Goal: Task Accomplishment & Management: Use online tool/utility

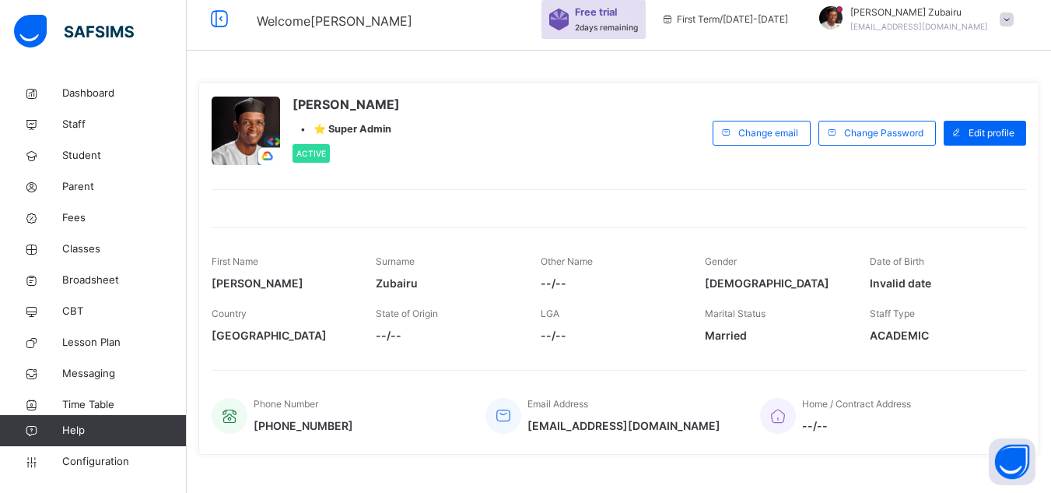
scroll to position [60, 0]
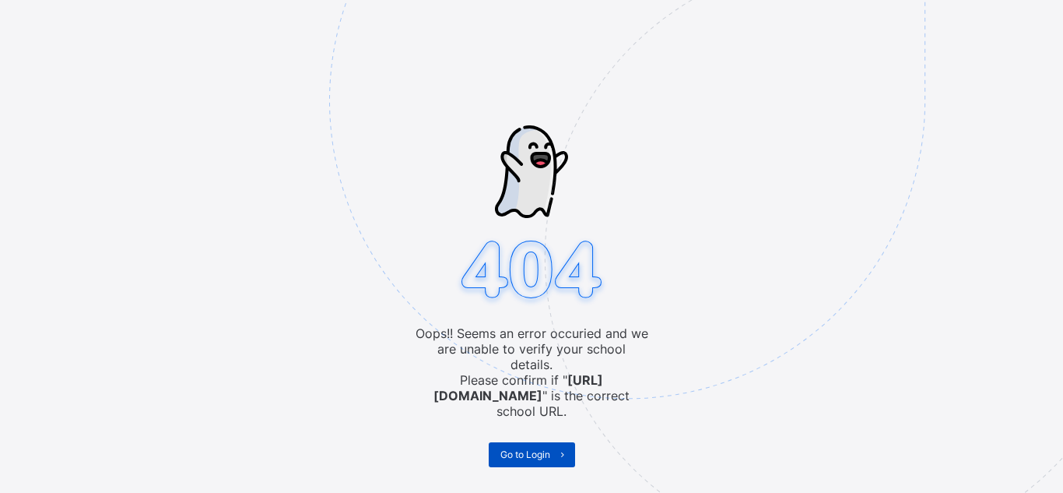
click at [531, 448] on span "Go to Login" at bounding box center [525, 454] width 50 height 12
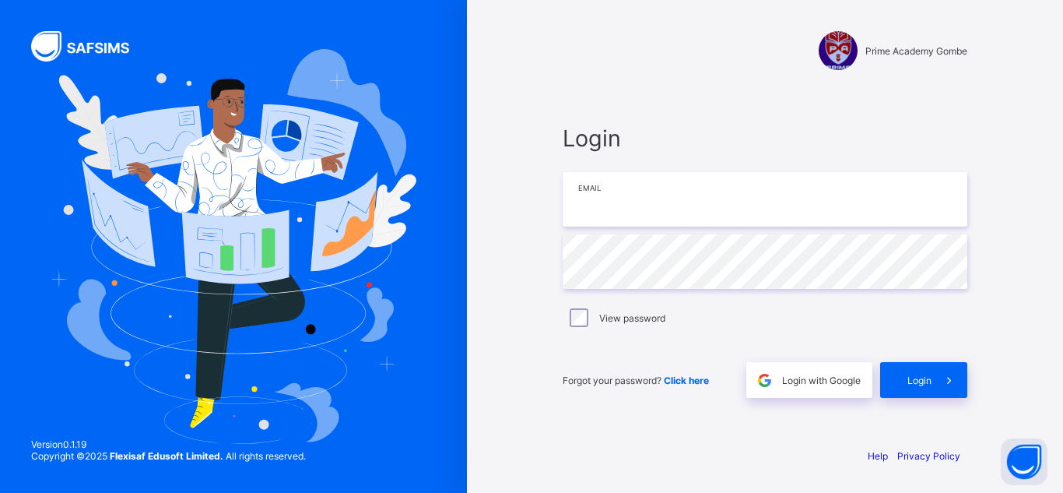
type input "**********"
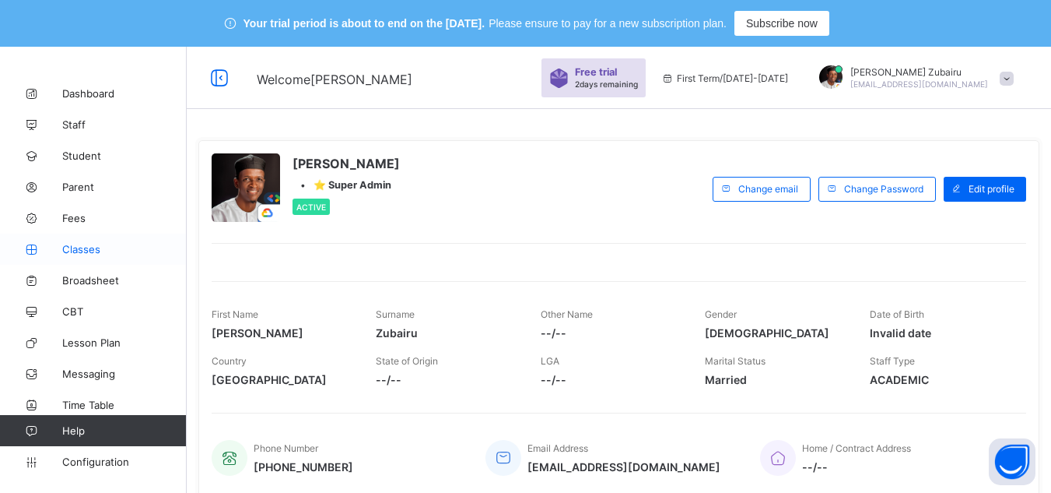
click at [107, 247] on span "Classes" at bounding box center [124, 249] width 125 height 12
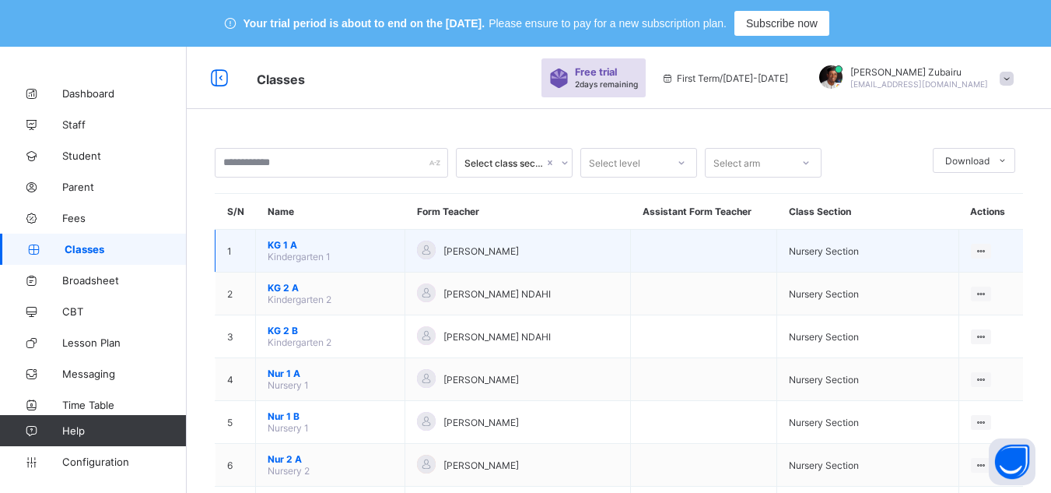
click at [284, 247] on span "KG 1 A" at bounding box center [330, 245] width 125 height 12
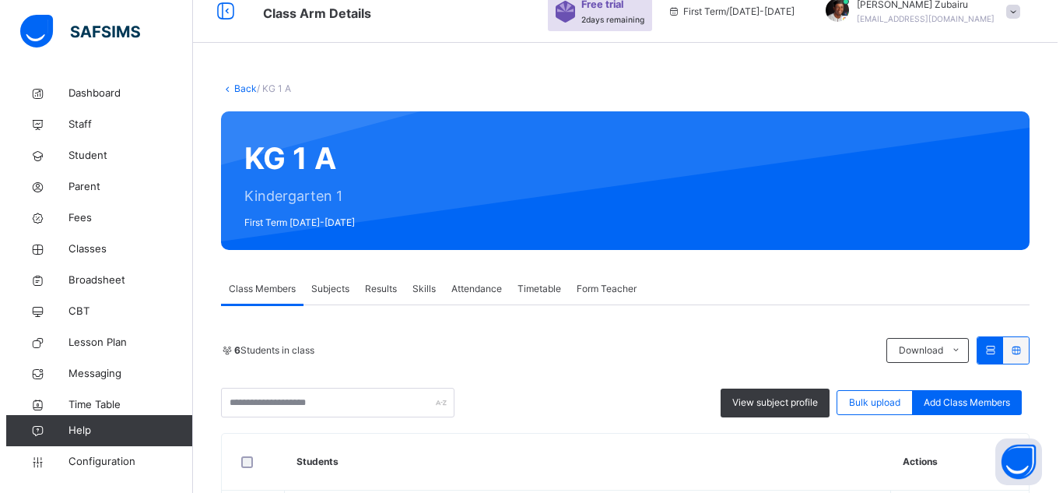
scroll to position [67, 0]
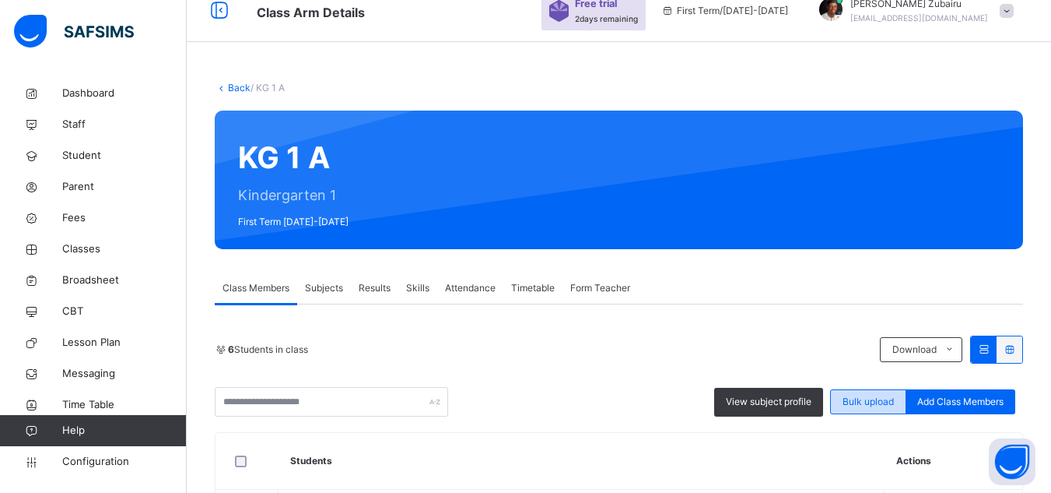
click at [875, 399] on span "Bulk upload" at bounding box center [868, 402] width 51 height 14
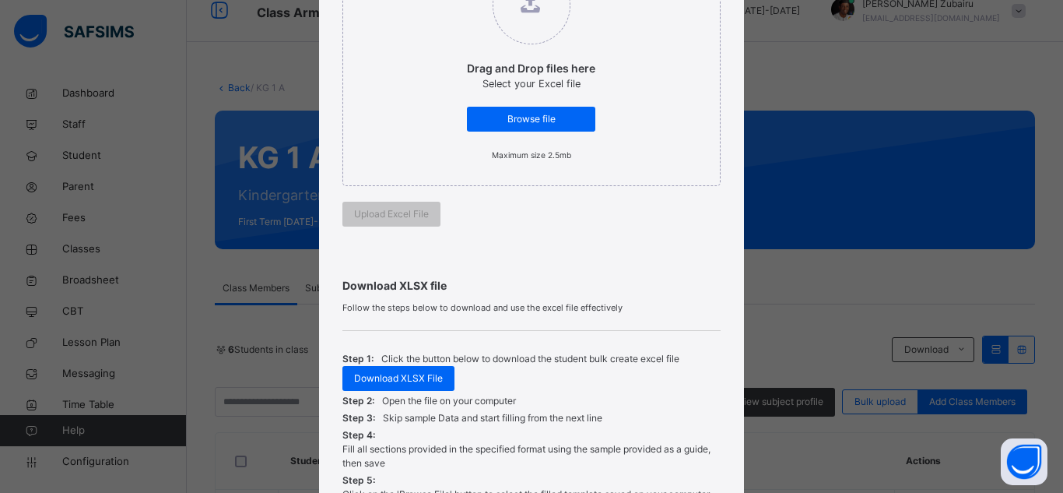
scroll to position [264, 0]
